Goal: Information Seeking & Learning: Learn about a topic

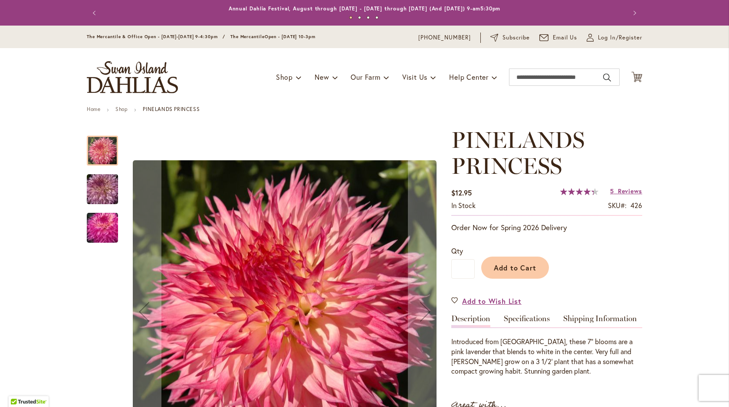
click at [104, 227] on img "PINELANDS PRINCESS" at bounding box center [102, 228] width 62 height 42
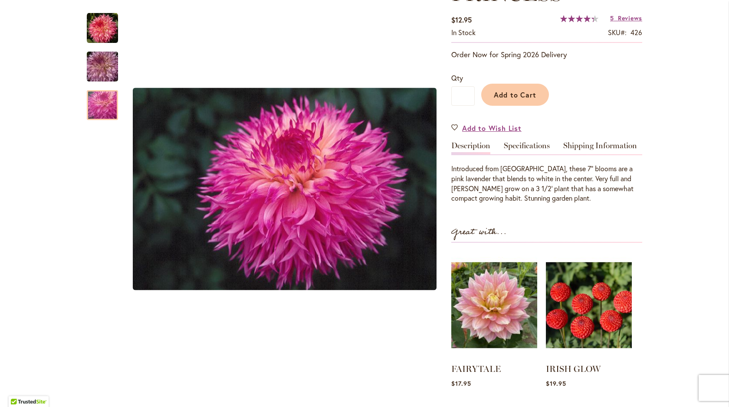
scroll to position [180, 0]
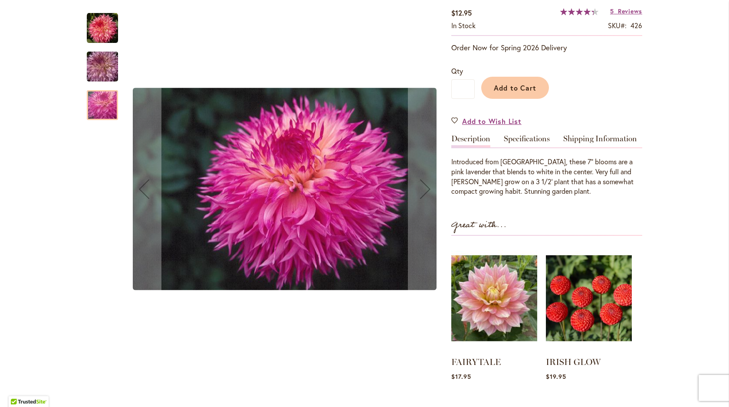
click at [95, 69] on img "PINELANDS PRINCESS" at bounding box center [102, 67] width 62 height 42
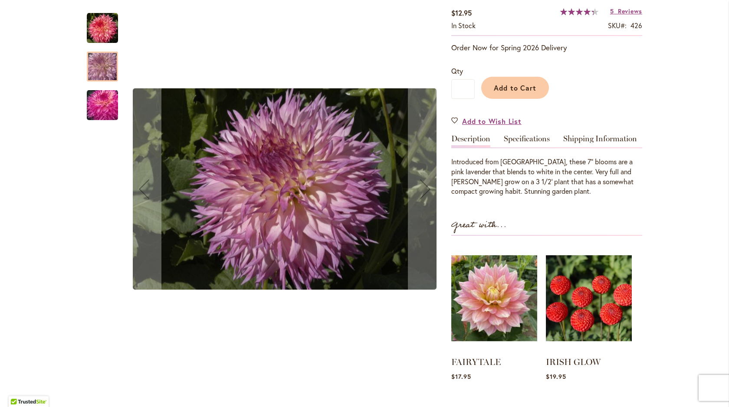
click at [100, 33] on img "PINELANDS PRINCESS" at bounding box center [102, 28] width 31 height 31
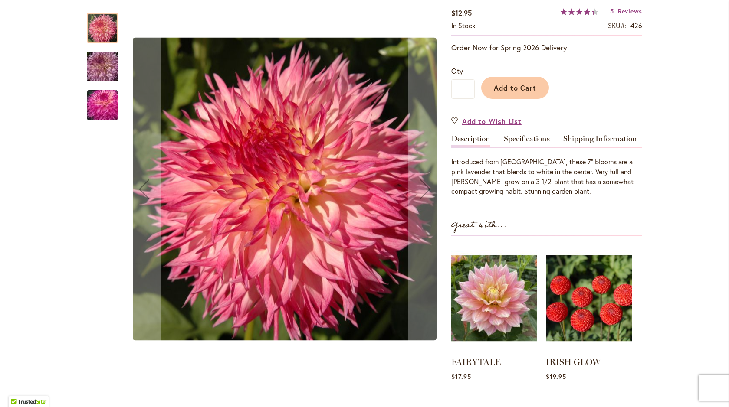
click at [108, 118] on img "PINELANDS PRINCESS" at bounding box center [102, 106] width 62 height 42
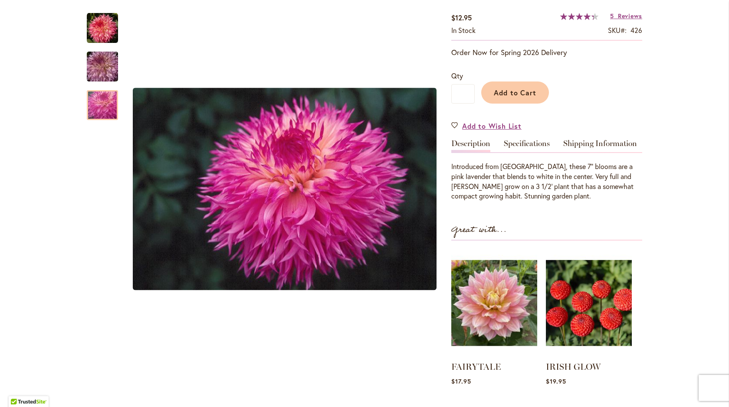
scroll to position [178, 0]
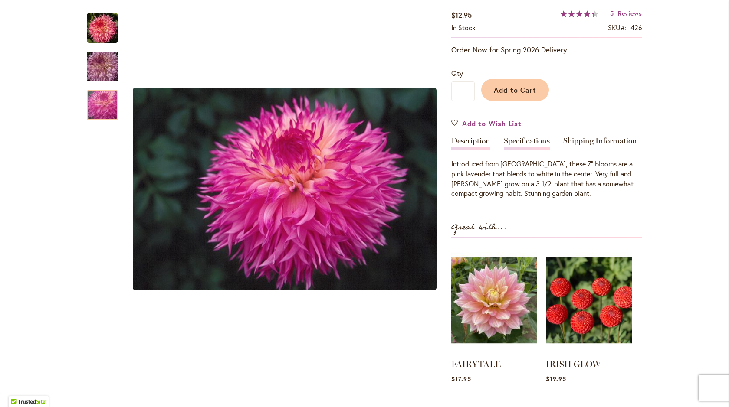
click at [530, 142] on link "Specifications" at bounding box center [527, 143] width 46 height 13
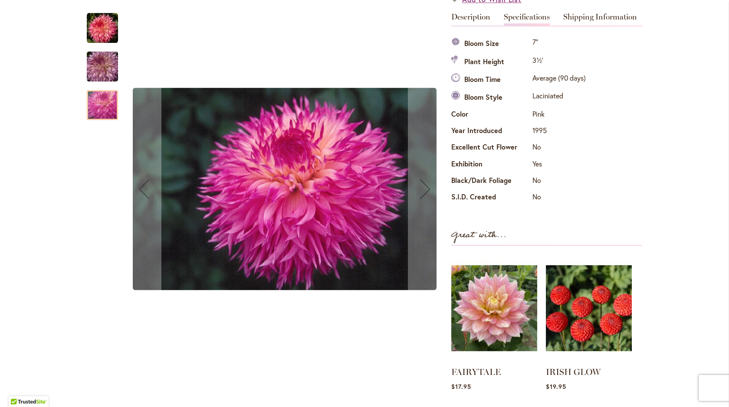
scroll to position [85, 0]
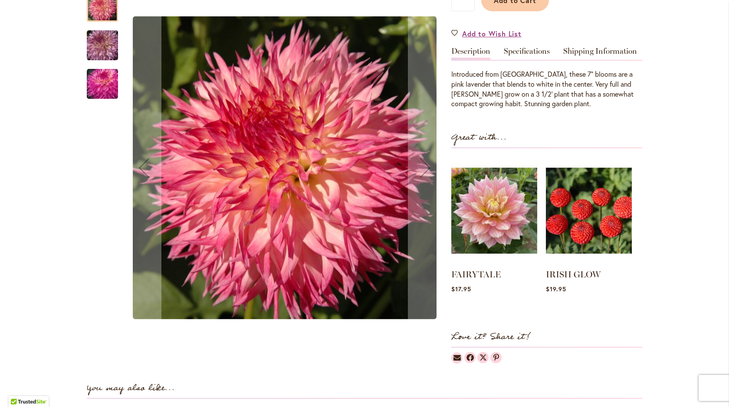
scroll to position [277, 0]
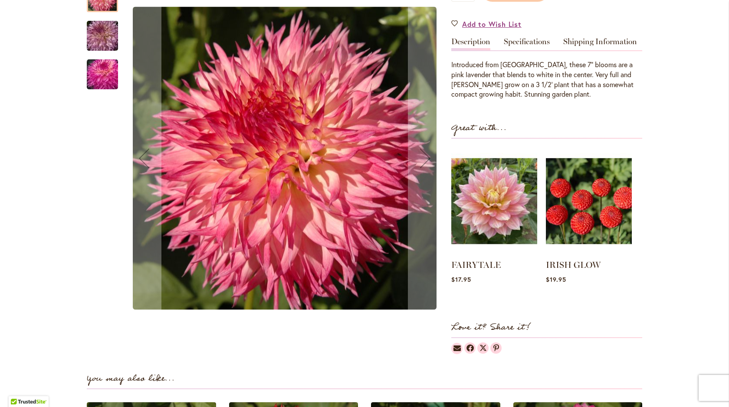
click at [102, 77] on img "PINELANDS PRINCESS" at bounding box center [102, 74] width 62 height 42
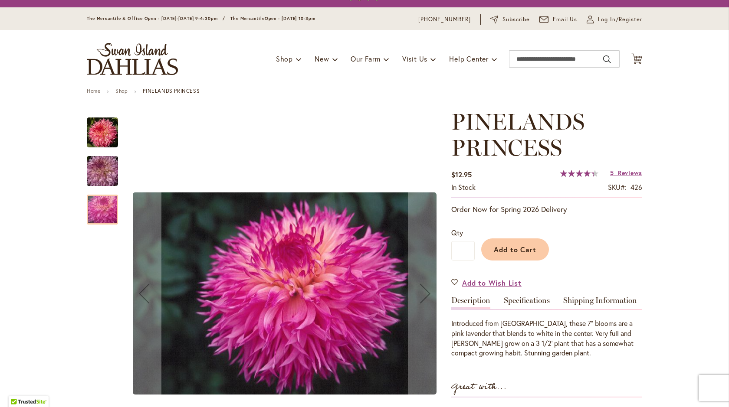
scroll to position [0, 0]
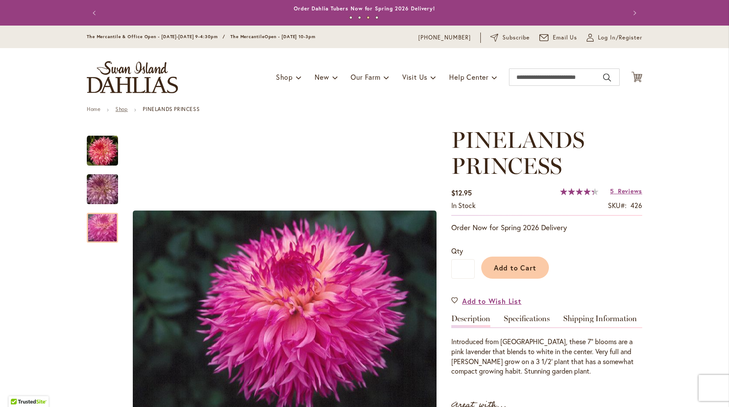
click at [121, 110] on link "Shop" at bounding box center [121, 109] width 12 height 7
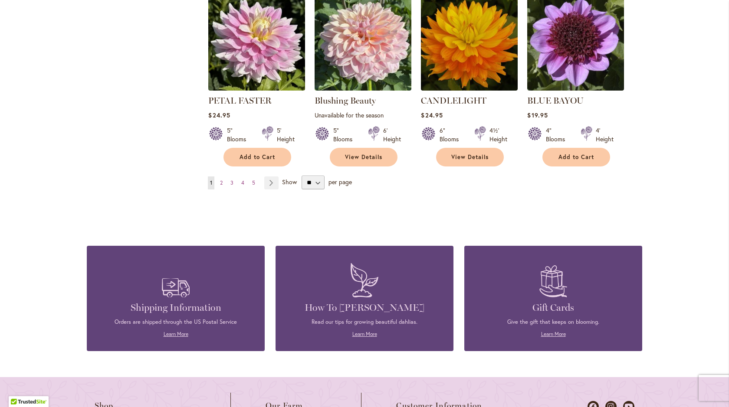
scroll to position [694, 0]
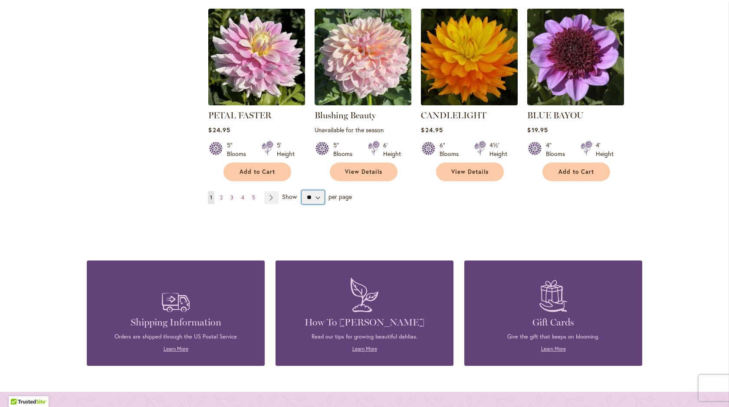
click at [316, 197] on select "** ** ** **" at bounding box center [313, 198] width 23 height 14
select select "**"
click at [302, 191] on select "** ** ** **" at bounding box center [313, 198] width 23 height 14
